Goal: Task Accomplishment & Management: Manage account settings

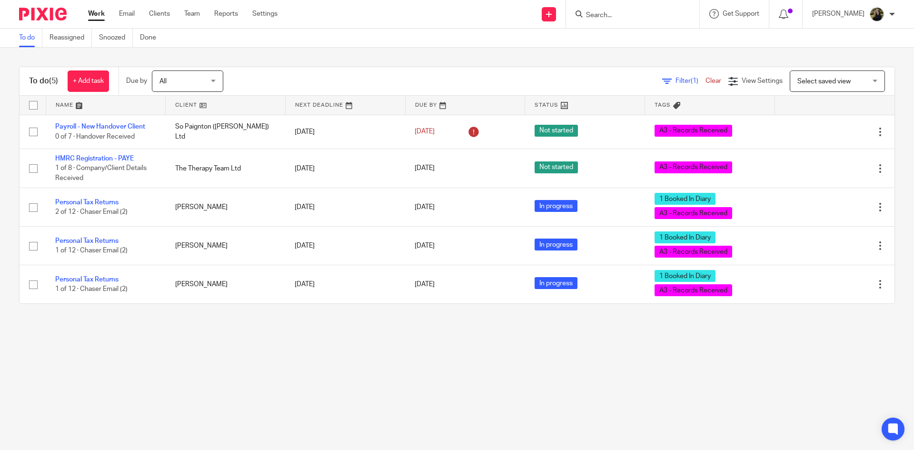
click at [644, 11] on input "Search" at bounding box center [628, 15] width 86 height 9
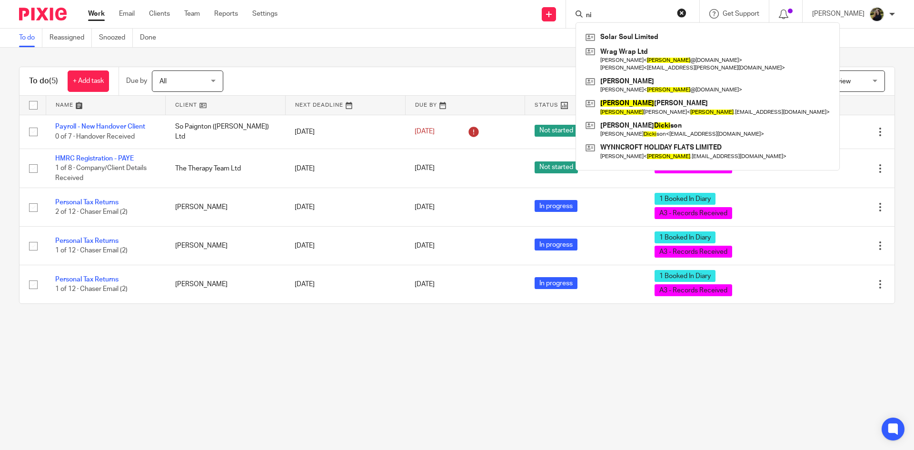
type input "n"
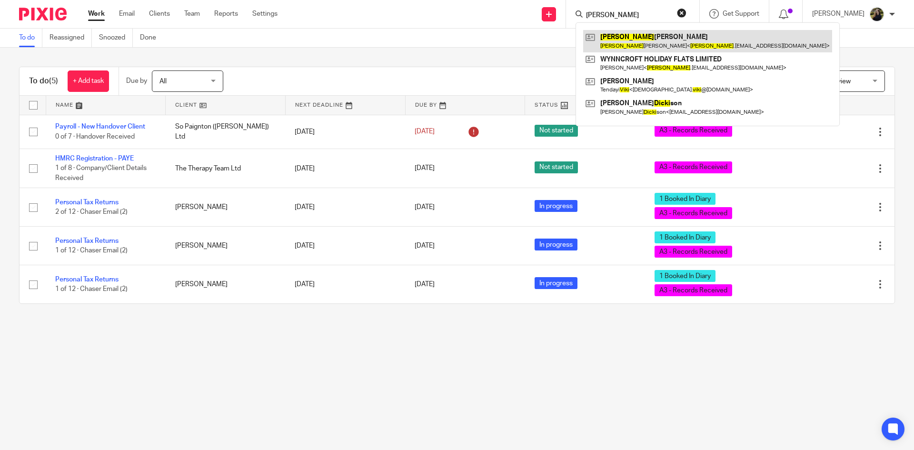
type input "vicki"
click at [640, 35] on link at bounding box center [707, 41] width 249 height 22
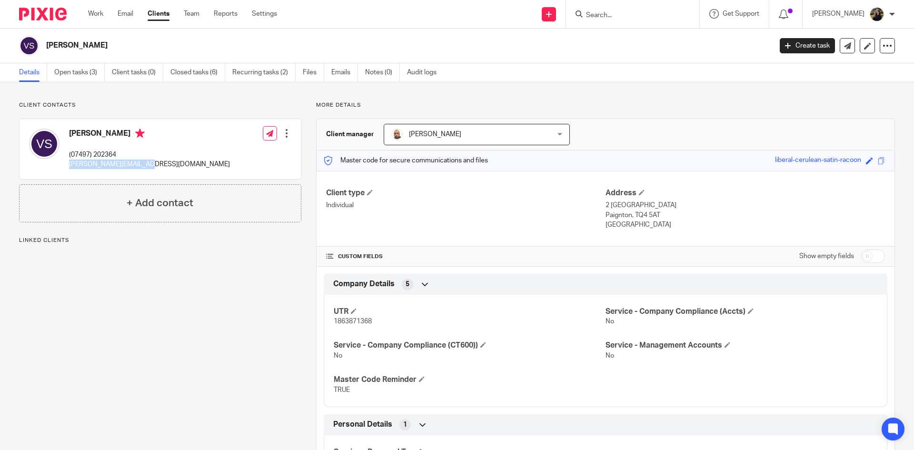
drag, startPoint x: 70, startPoint y: 161, endPoint x: 148, endPoint y: 170, distance: 77.7
click at [148, 170] on div "Vicki Swann (07497) 202364 vicki.swann1@yahoo.com Edit contact Create client fr…" at bounding box center [160, 149] width 281 height 60
copy p "vicki.swann1@yahoo.com"
click at [623, 15] on input "Search" at bounding box center [628, 15] width 86 height 9
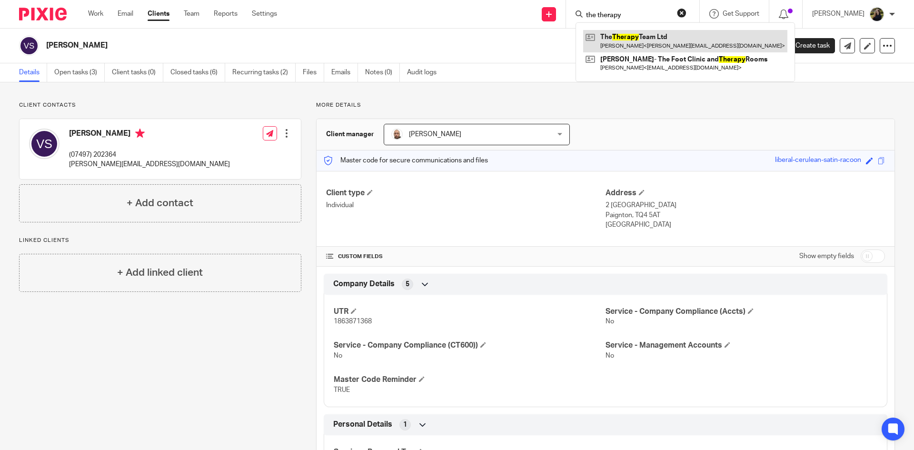
type input "the therapy"
click at [638, 45] on link at bounding box center [685, 41] width 204 height 22
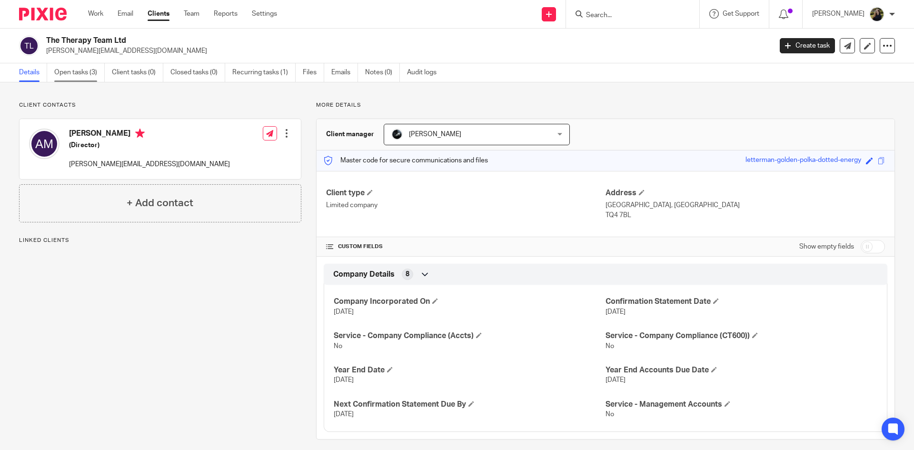
click at [79, 70] on link "Open tasks (3)" at bounding box center [79, 72] width 50 height 19
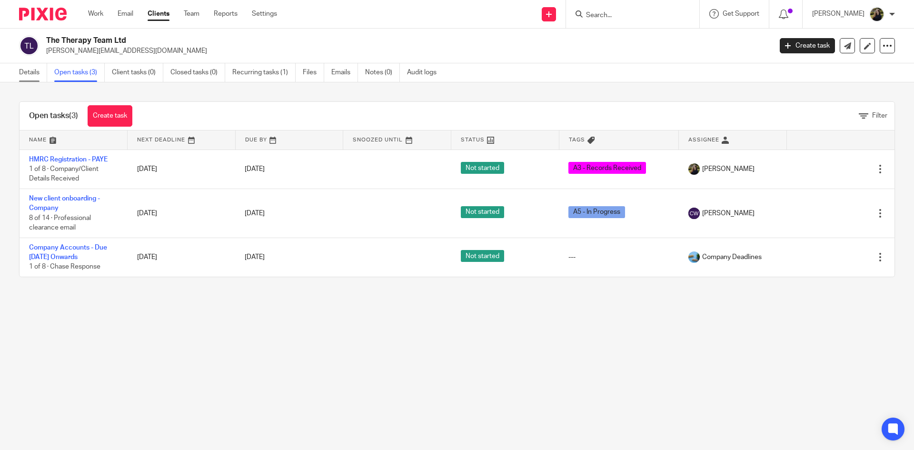
click at [25, 80] on link "Details" at bounding box center [33, 72] width 28 height 19
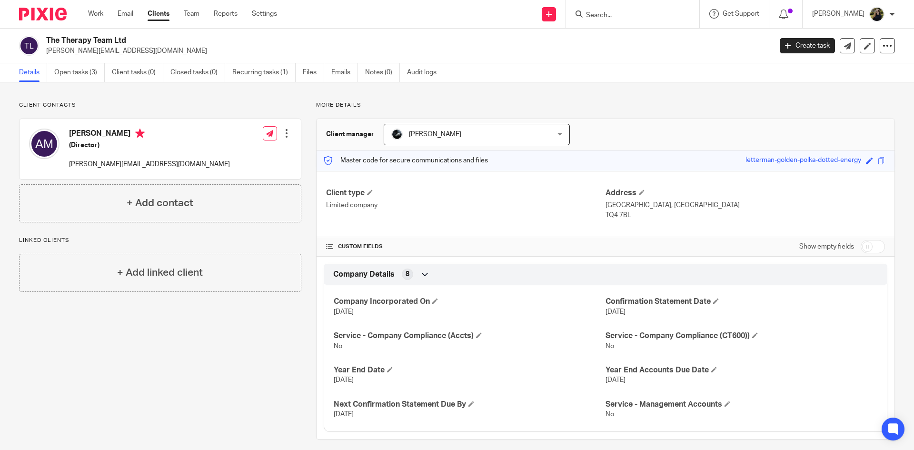
click at [286, 135] on div at bounding box center [287, 133] width 10 height 10
click at [222, 148] on link "Edit contact" at bounding box center [241, 155] width 91 height 14
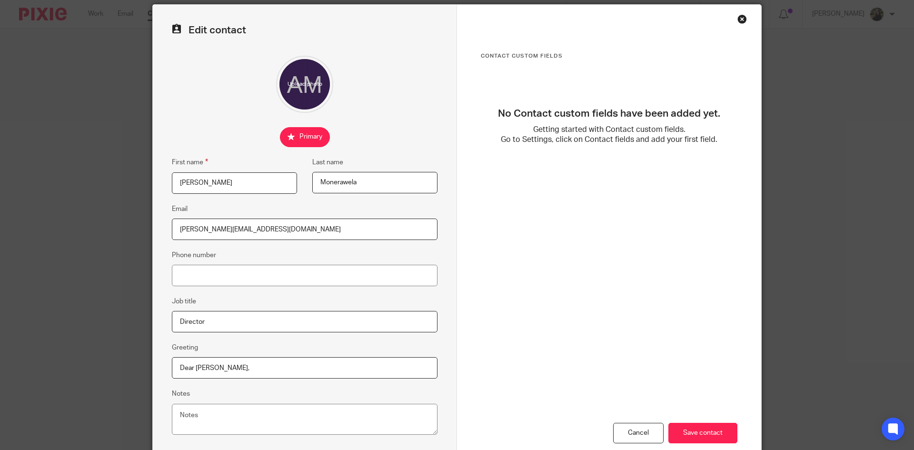
scroll to position [48, 0]
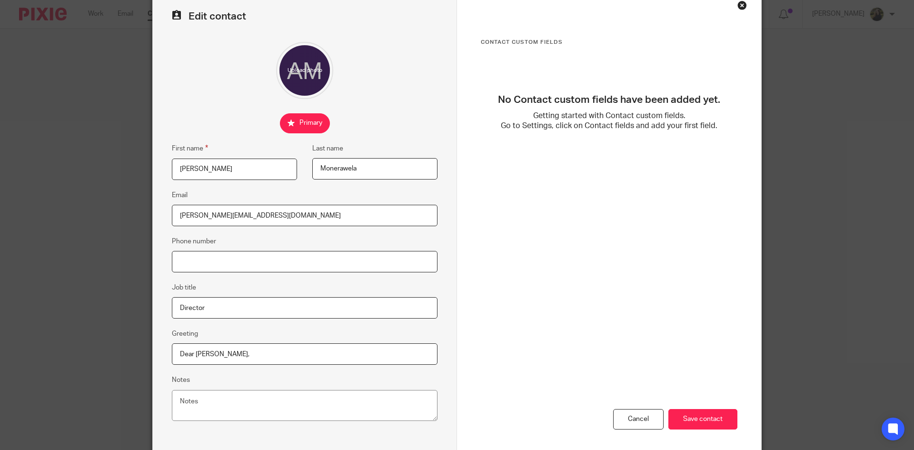
click at [209, 271] on input "Phone number" at bounding box center [305, 261] width 266 height 21
paste input "07714 777433"
type input "07714 777433"
click at [672, 414] on input "Save contact" at bounding box center [702, 419] width 69 height 20
click at [698, 417] on input "Save contact" at bounding box center [702, 419] width 69 height 20
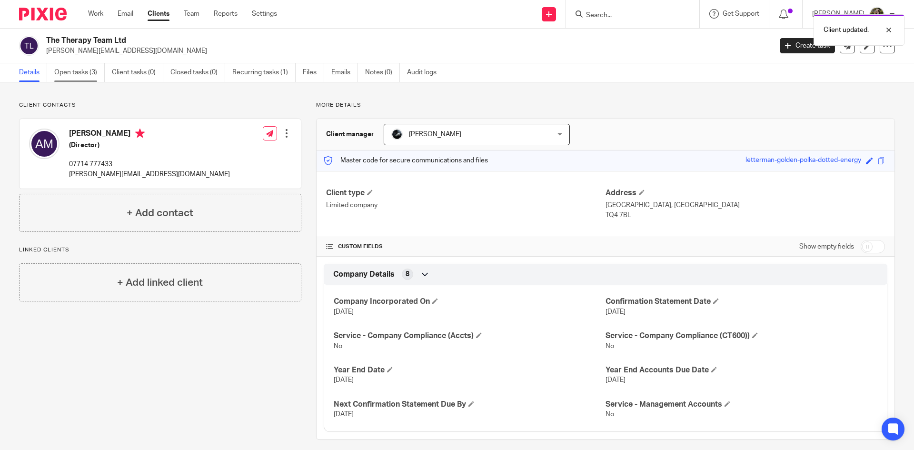
click at [82, 77] on link "Open tasks (3)" at bounding box center [79, 72] width 50 height 19
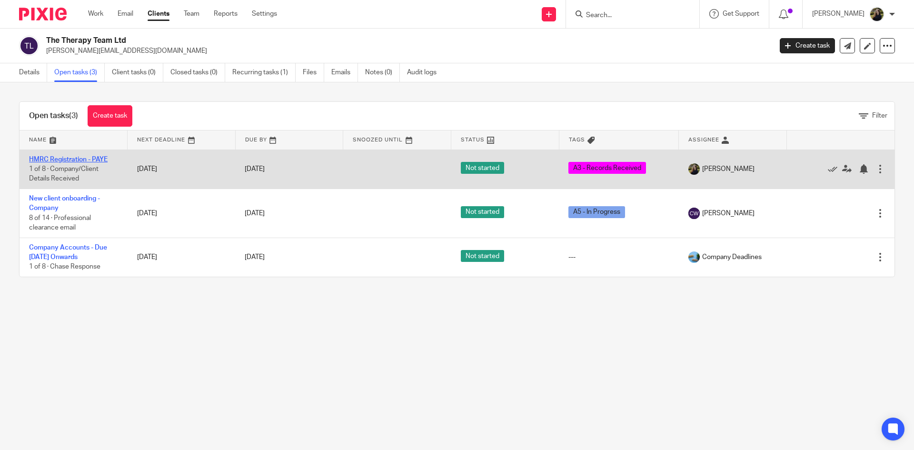
click at [67, 156] on link "HMRC Registration - PAYE" at bounding box center [68, 159] width 79 height 7
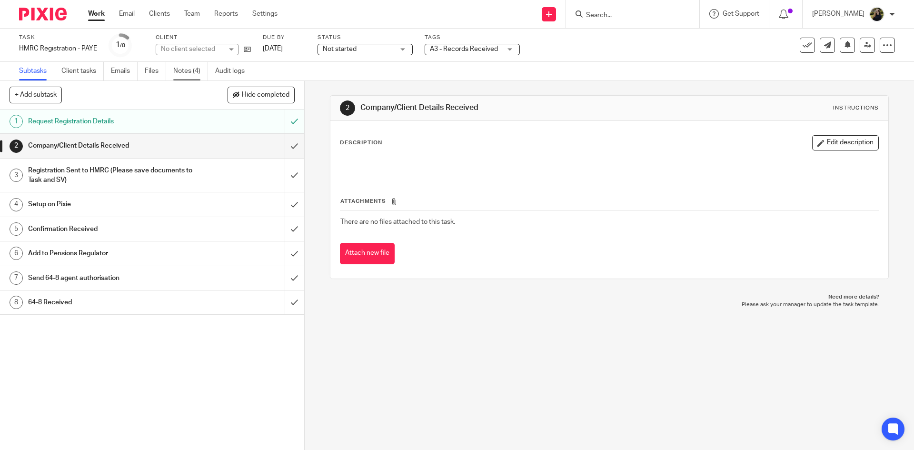
click at [180, 69] on link "Notes (4)" at bounding box center [190, 71] width 35 height 19
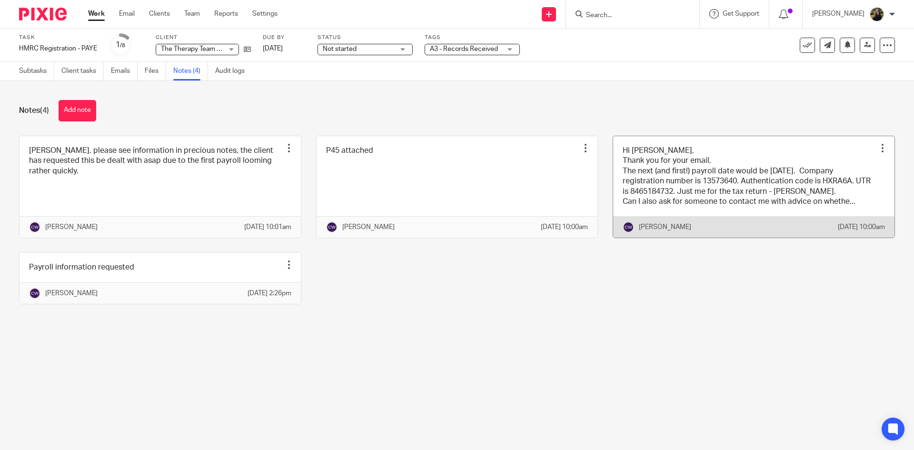
click at [756, 178] on link at bounding box center [753, 187] width 281 height 102
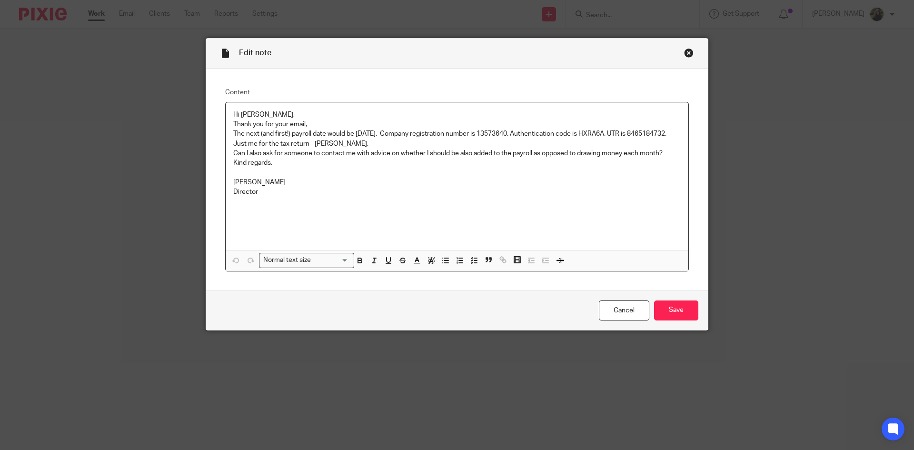
click at [685, 55] on div "Close this dialog window" at bounding box center [689, 53] width 10 height 10
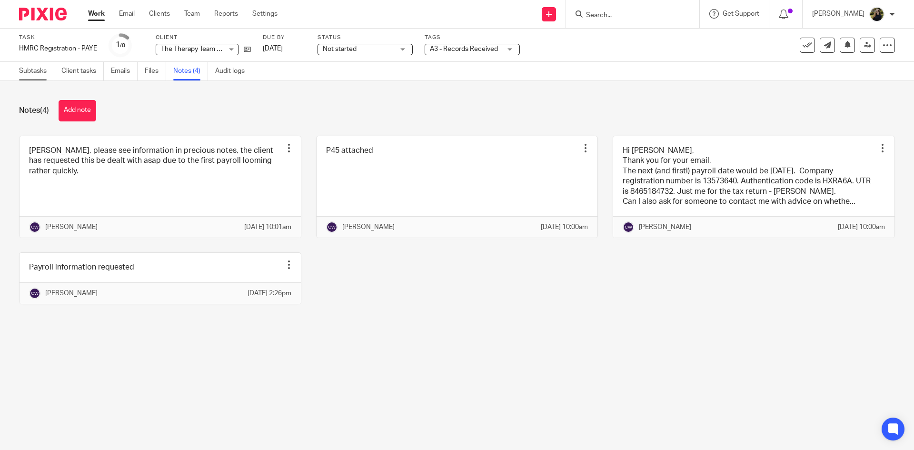
click at [34, 73] on link "Subtasks" at bounding box center [36, 71] width 35 height 19
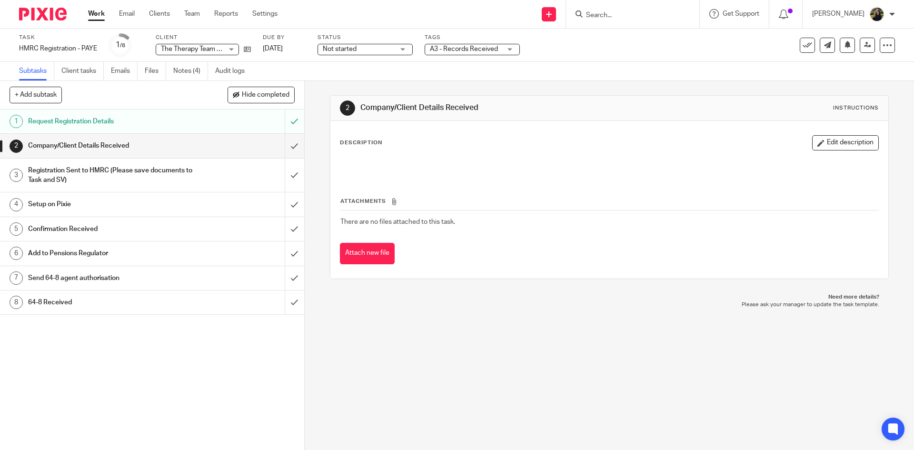
click at [640, 7] on div at bounding box center [632, 14] width 133 height 28
click at [635, 12] on input "Search" at bounding box center [628, 15] width 86 height 9
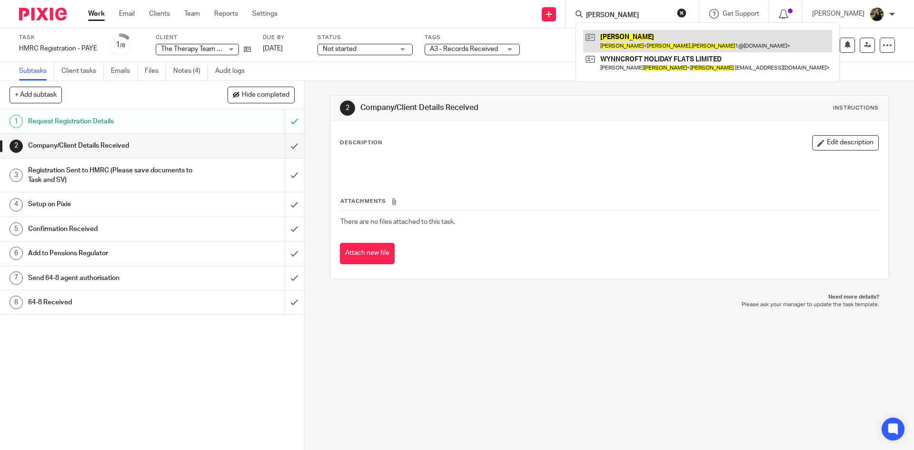
type input "vicki swann"
click at [688, 30] on link at bounding box center [707, 41] width 249 height 22
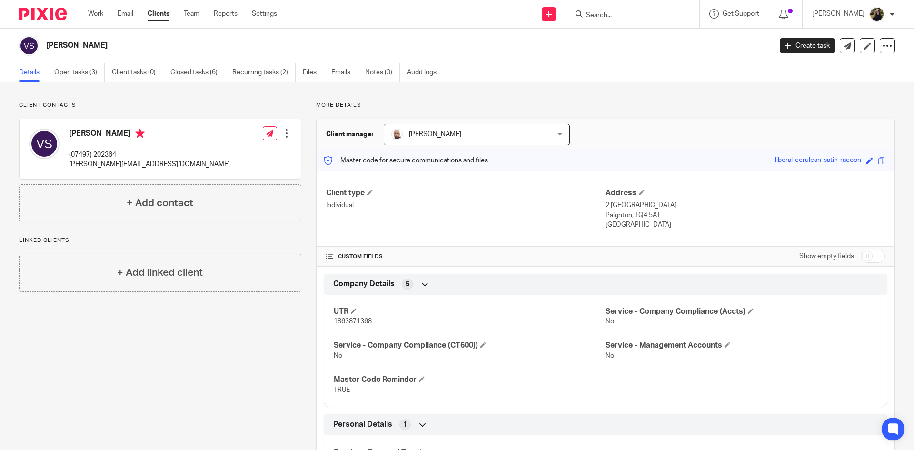
click at [618, 10] on form at bounding box center [635, 14] width 101 height 12
click at [615, 12] on input "Search" at bounding box center [628, 15] width 86 height 9
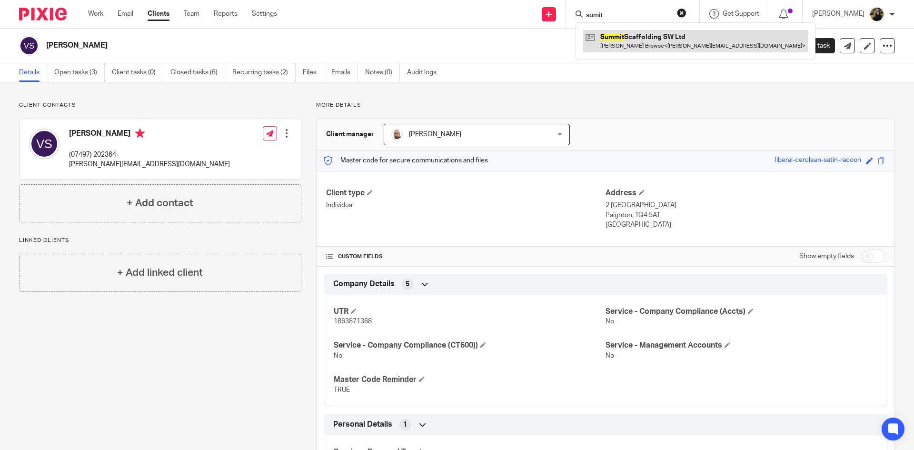
type input "sumit"
click at [627, 48] on link at bounding box center [695, 41] width 225 height 22
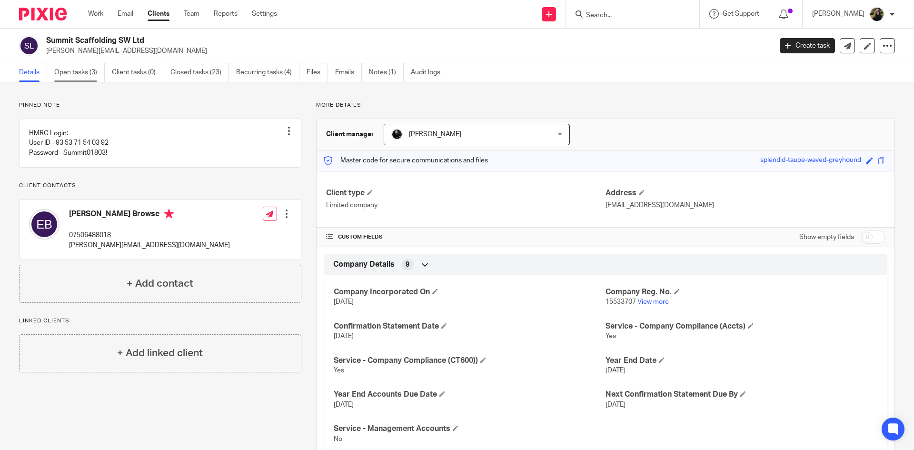
click at [75, 76] on link "Open tasks (3)" at bounding box center [79, 72] width 50 height 19
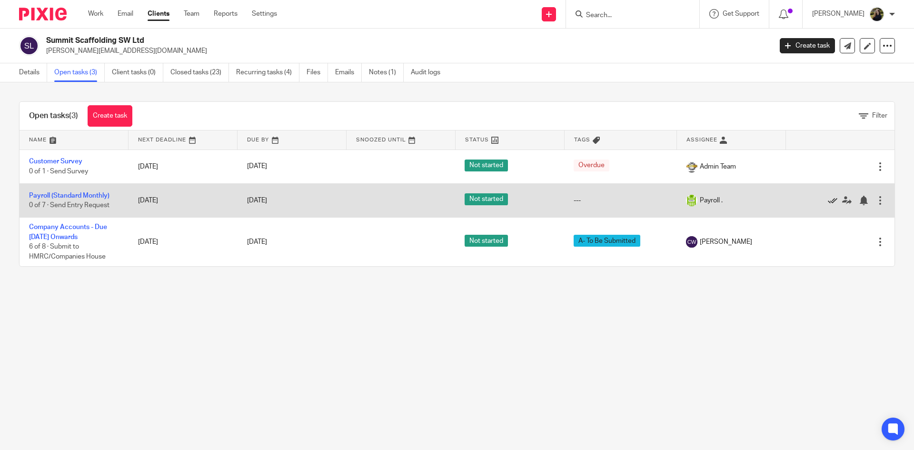
click at [828, 201] on icon at bounding box center [833, 201] width 10 height 10
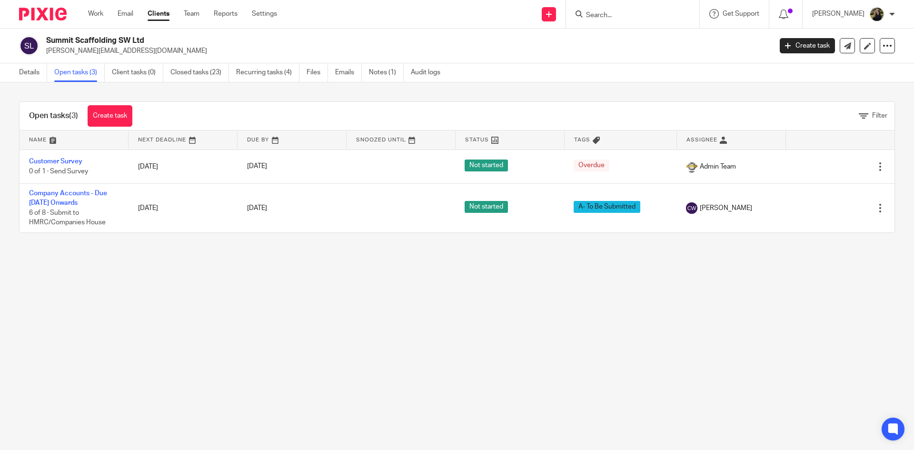
click at [623, 12] on input "Search" at bounding box center [628, 15] width 86 height 9
type input "we need musi"
click at [661, 43] on link at bounding box center [663, 41] width 161 height 22
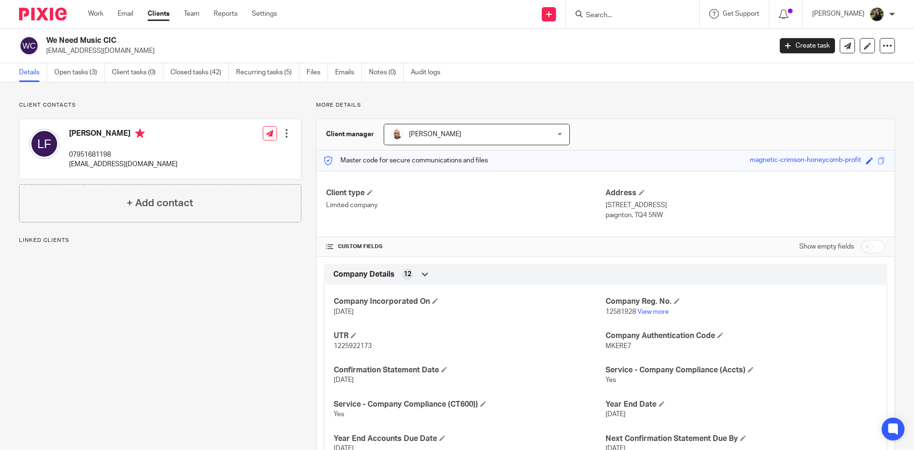
drag, startPoint x: 107, startPoint y: 48, endPoint x: 96, endPoint y: 56, distance: 14.0
click at [105, 49] on p "[EMAIL_ADDRESS][DOMAIN_NAME]" at bounding box center [405, 51] width 719 height 10
click at [88, 63] on div "We Need Music CIC info@weneedmusic.org Create task Update from Companies House …" at bounding box center [457, 46] width 914 height 35
click at [83, 67] on link "Open tasks (3)" at bounding box center [79, 72] width 50 height 19
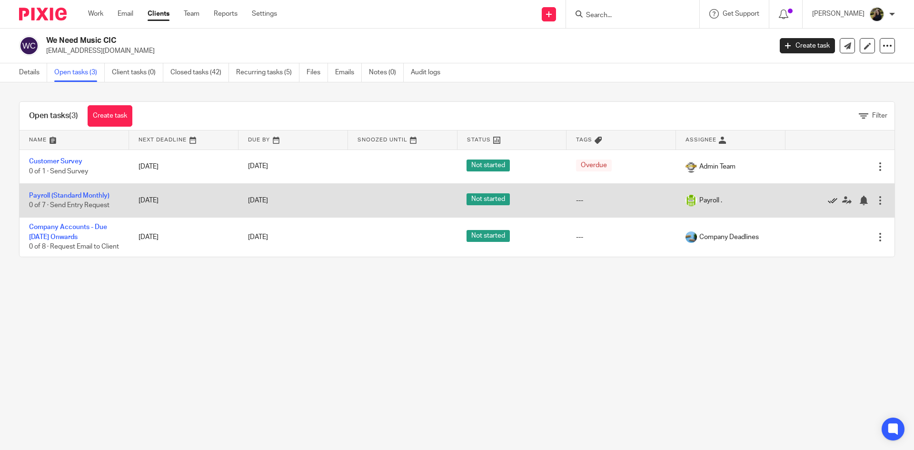
click at [828, 202] on icon at bounding box center [833, 201] width 10 height 10
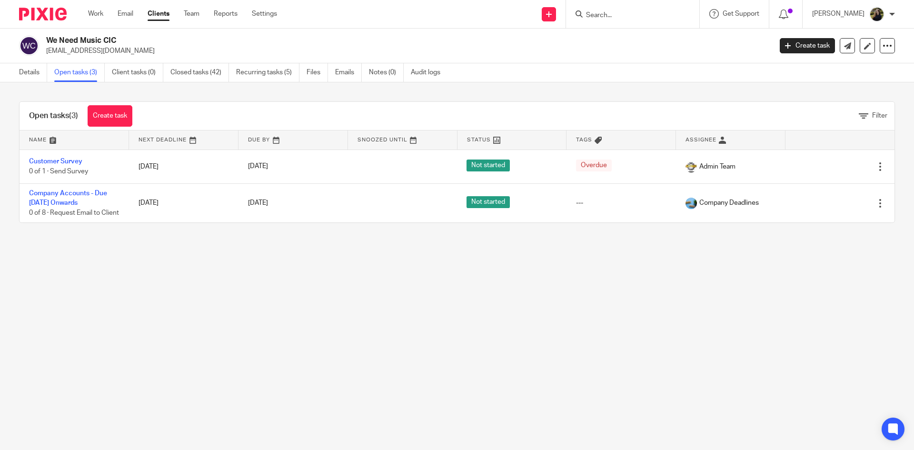
click at [59, 8] on img at bounding box center [43, 14] width 48 height 13
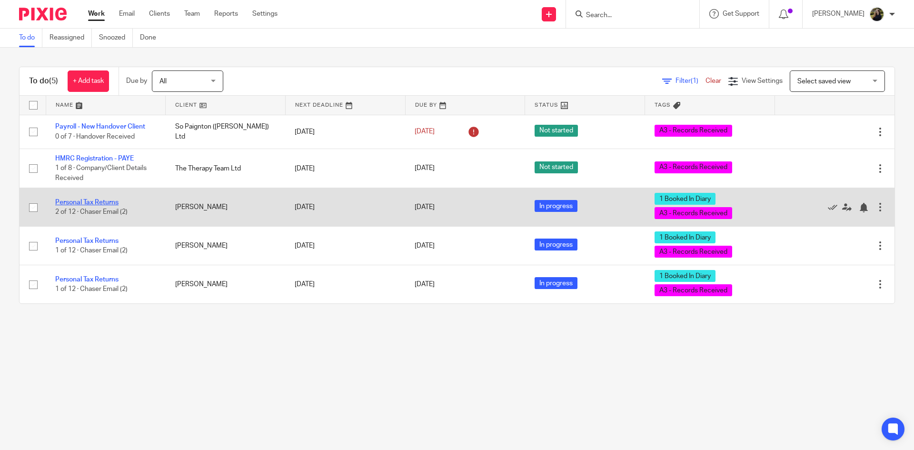
click at [109, 200] on link "Personal Tax Returns" at bounding box center [86, 202] width 63 height 7
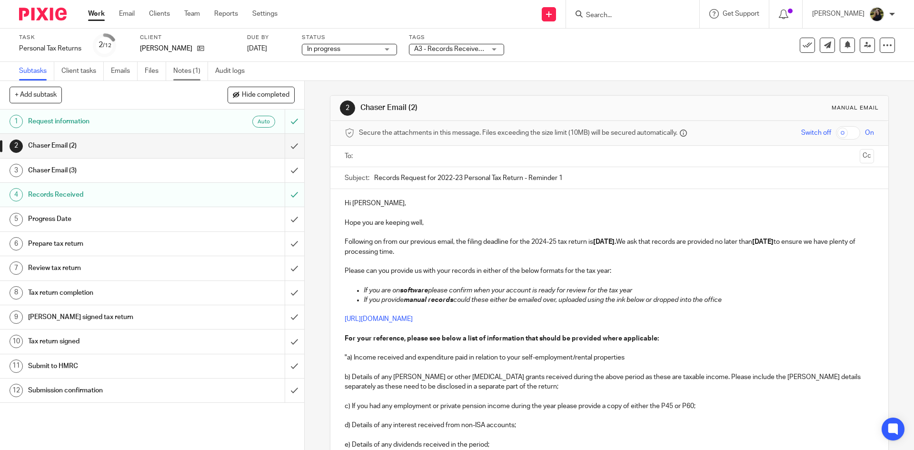
click at [176, 77] on link "Notes (1)" at bounding box center [190, 71] width 35 height 19
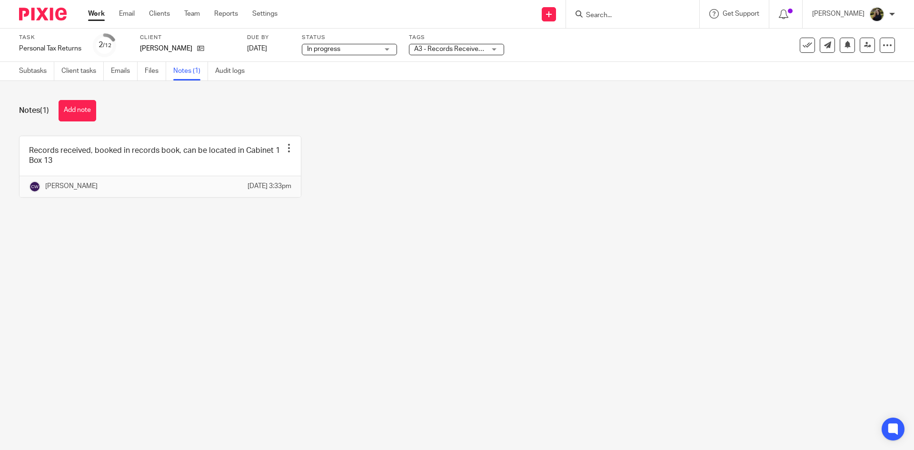
click at [54, 13] on img at bounding box center [43, 14] width 48 height 13
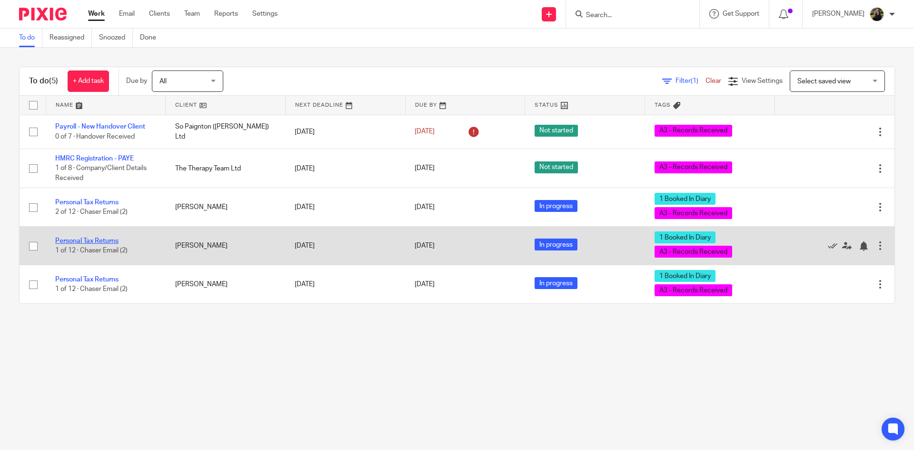
click at [98, 239] on link "Personal Tax Returns" at bounding box center [86, 240] width 63 height 7
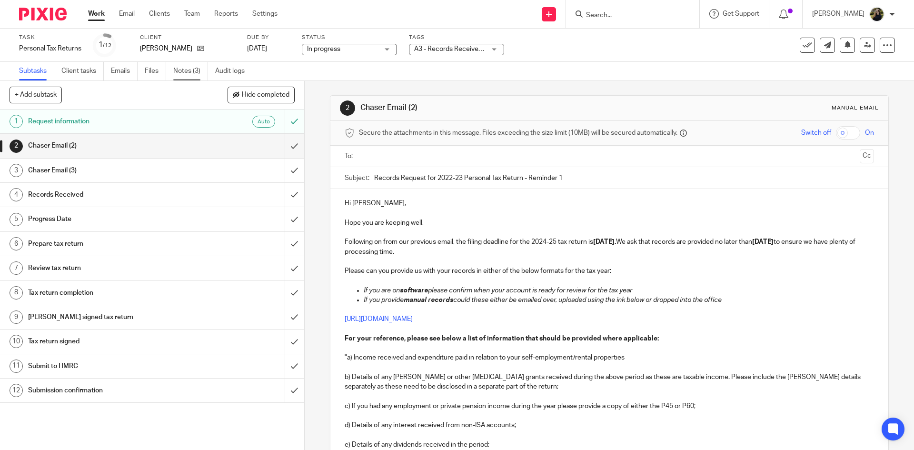
click at [186, 74] on link "Notes (3)" at bounding box center [190, 71] width 35 height 19
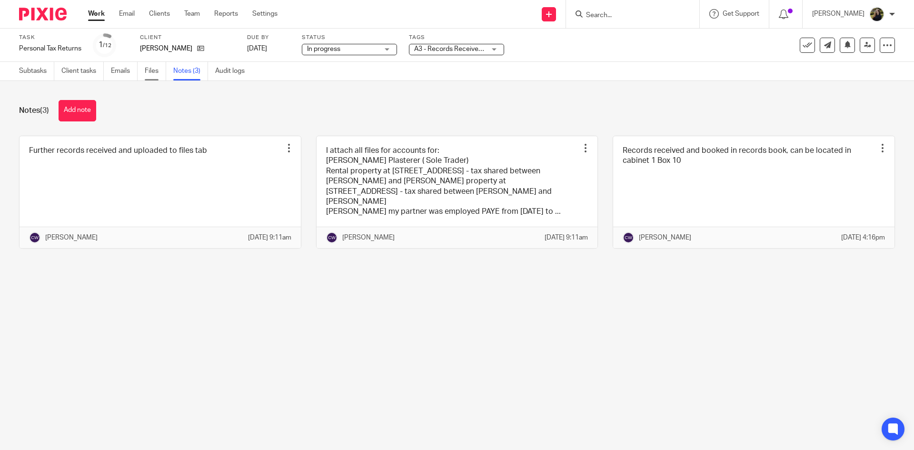
click at [150, 72] on link "Files" at bounding box center [155, 71] width 21 height 19
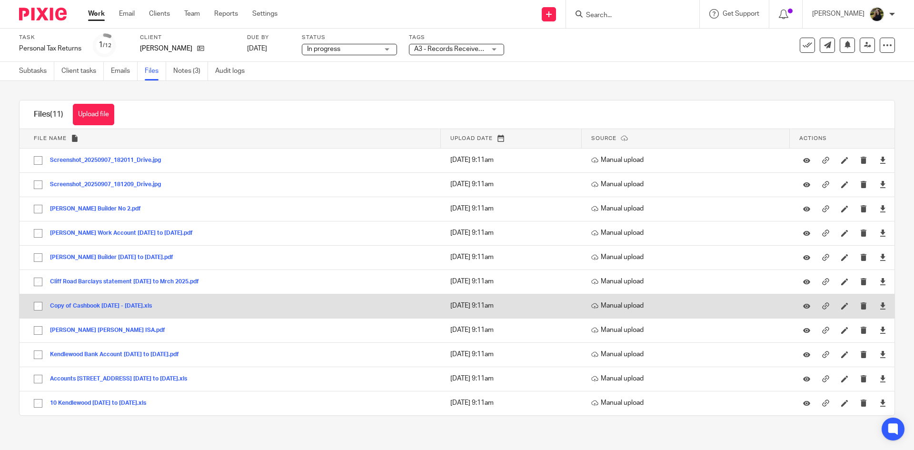
click at [127, 307] on button "Copy of Cashbook [DATE] - [DATE].xls" at bounding box center [104, 306] width 109 height 7
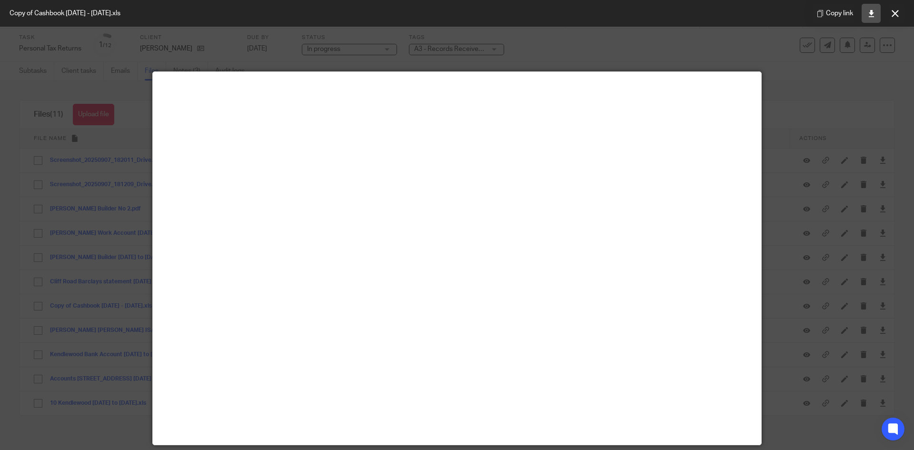
click at [870, 19] on link at bounding box center [870, 13] width 19 height 19
click at [890, 15] on button at bounding box center [894, 13] width 19 height 19
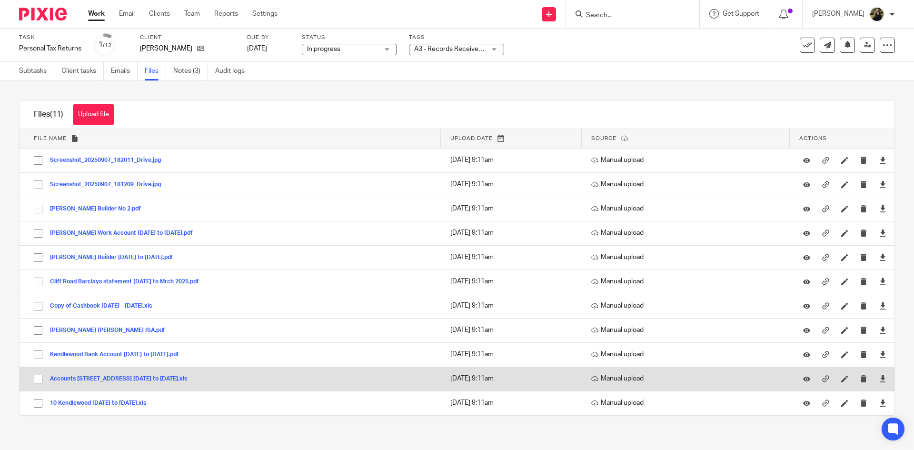
click at [139, 379] on button "Accounts [STREET_ADDRESS] [DATE] to [DATE].xls" at bounding box center [122, 378] width 144 height 7
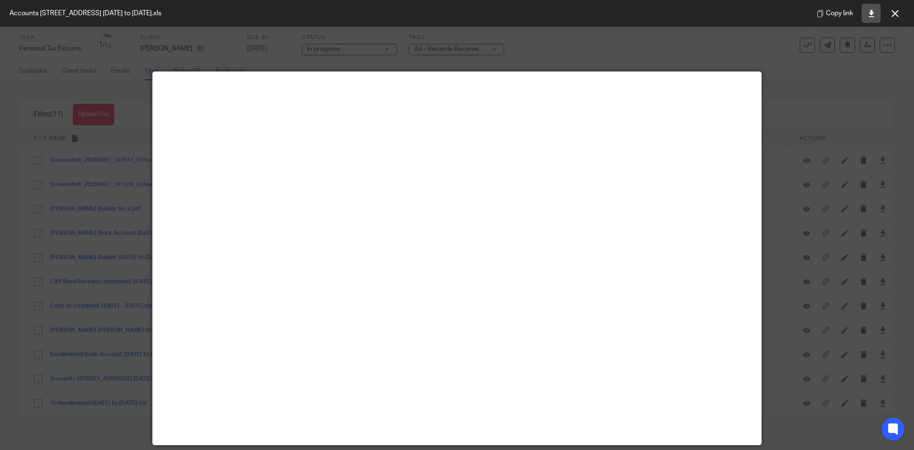
click at [867, 12] on link at bounding box center [870, 13] width 19 height 19
drag, startPoint x: 895, startPoint y: 19, endPoint x: 873, endPoint y: 27, distance: 23.2
click at [895, 20] on button at bounding box center [894, 13] width 19 height 19
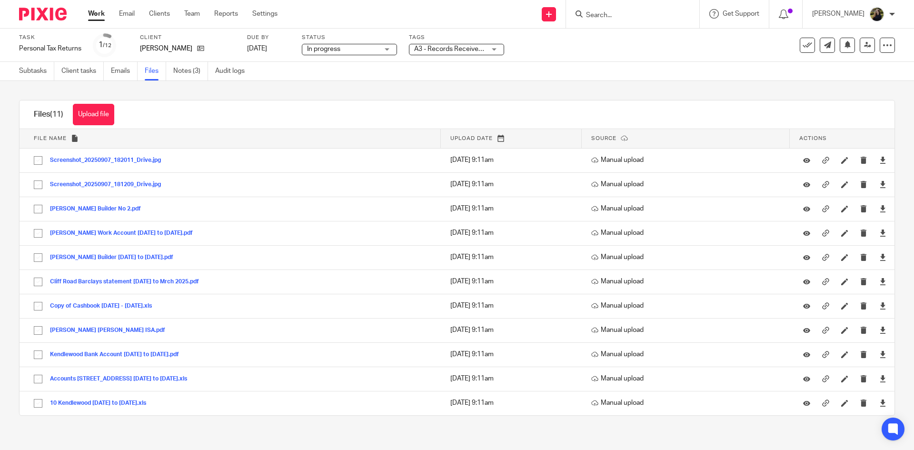
click at [39, 11] on img at bounding box center [43, 14] width 48 height 13
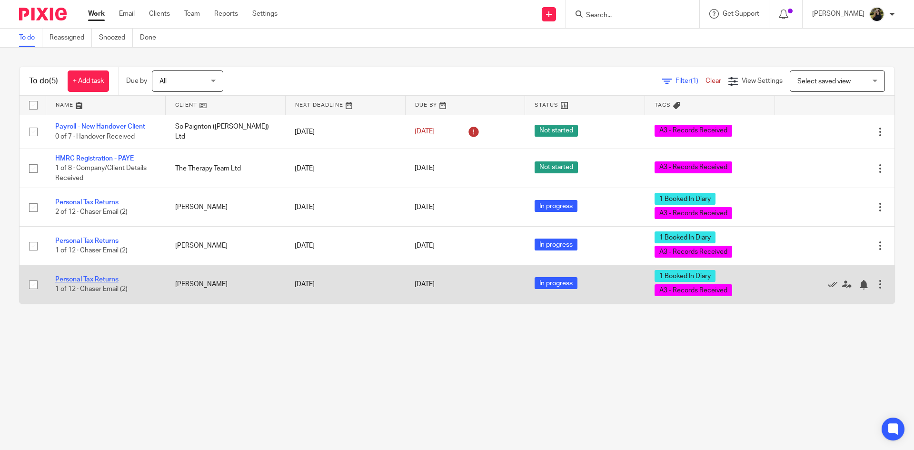
click at [104, 280] on link "Personal Tax Returns" at bounding box center [86, 279] width 63 height 7
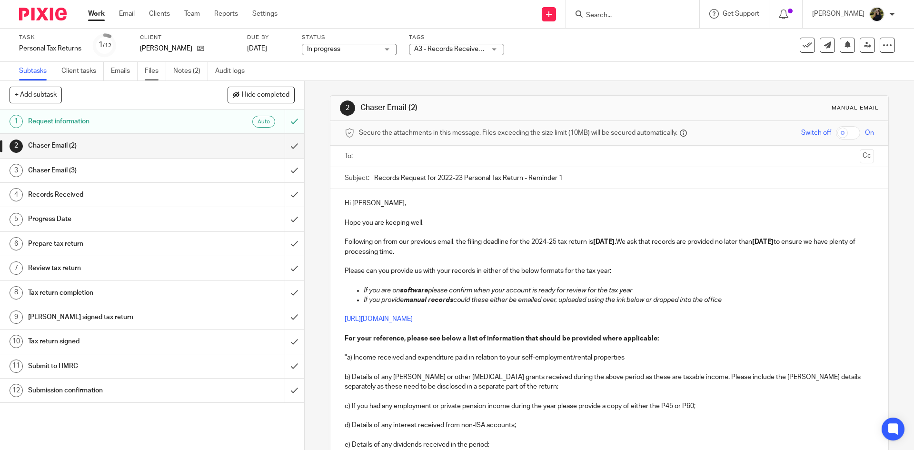
click at [158, 68] on link "Files" at bounding box center [155, 71] width 21 height 19
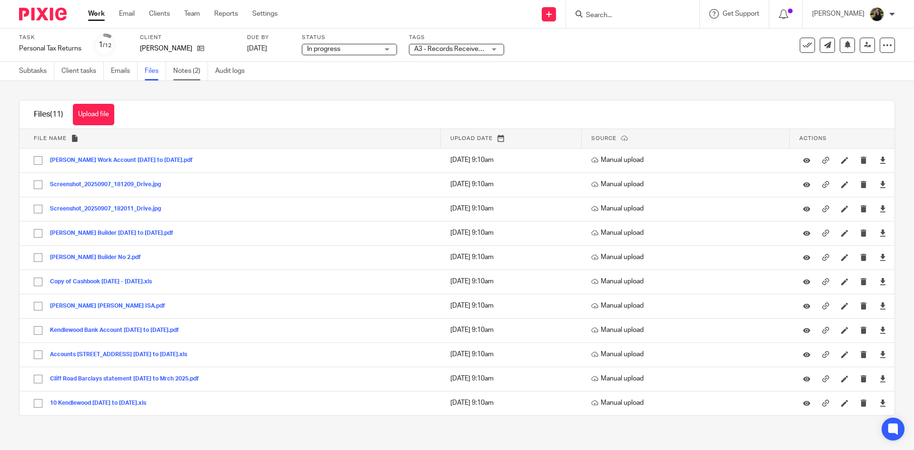
click at [189, 76] on link "Notes (2)" at bounding box center [190, 71] width 35 height 19
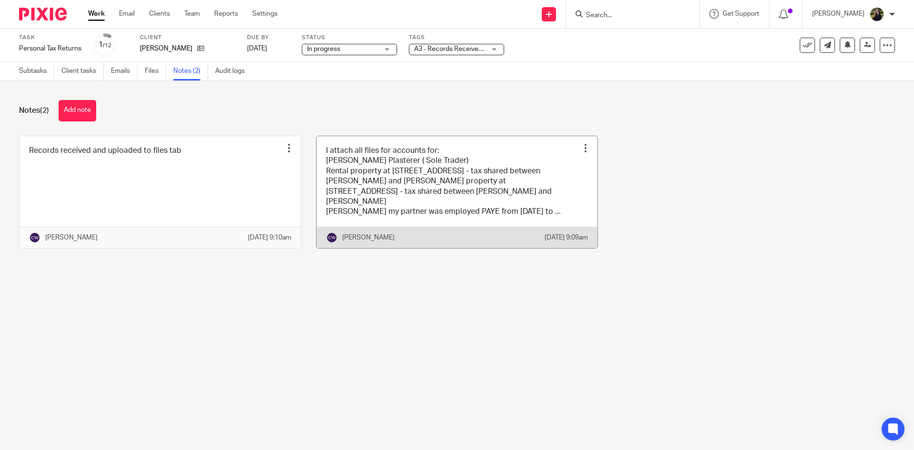
click at [420, 196] on link at bounding box center [456, 192] width 281 height 112
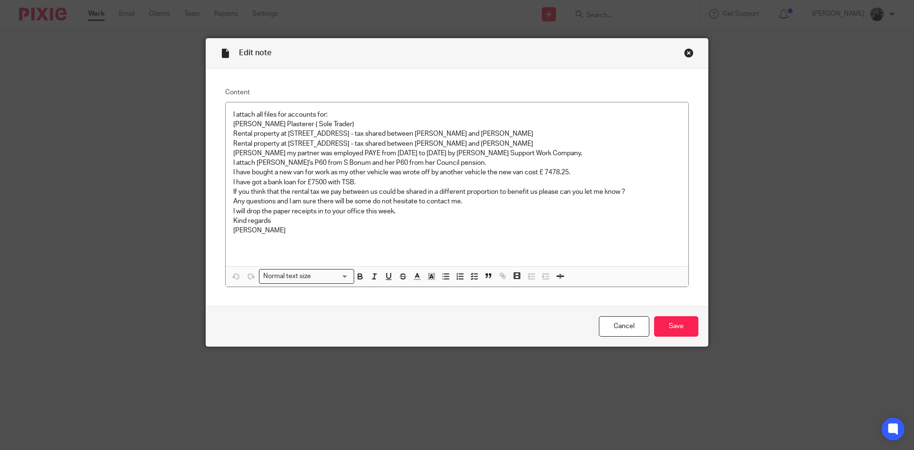
click at [686, 55] on div "Close this dialog window" at bounding box center [689, 53] width 10 height 10
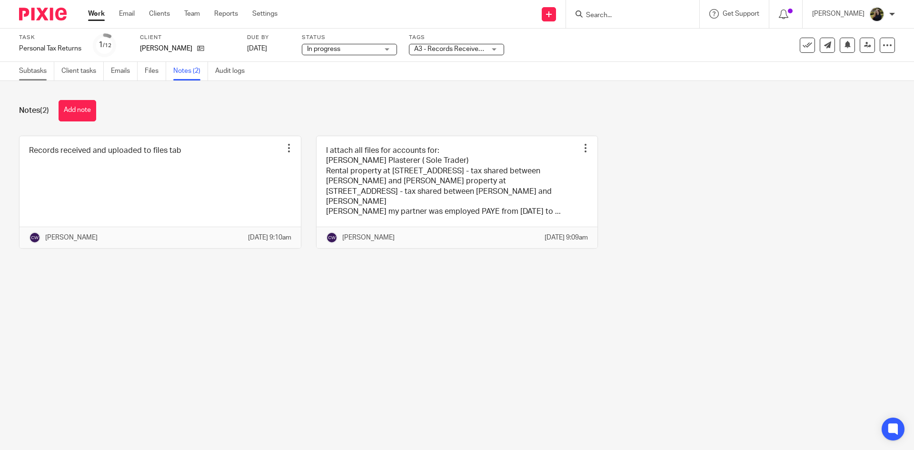
click at [24, 70] on link "Subtasks" at bounding box center [36, 71] width 35 height 19
